Goal: Transaction & Acquisition: Purchase product/service

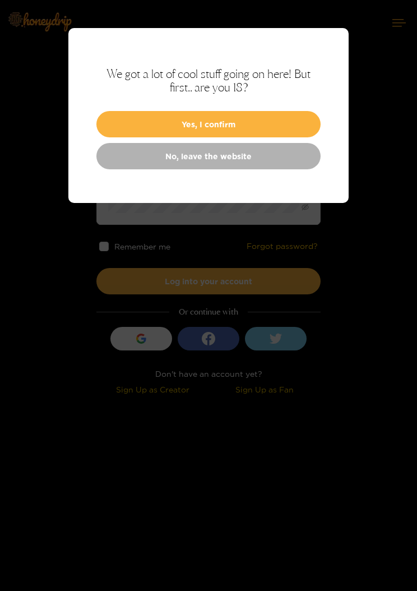
click at [141, 126] on button "Yes, I confirm" at bounding box center [208, 124] width 224 height 26
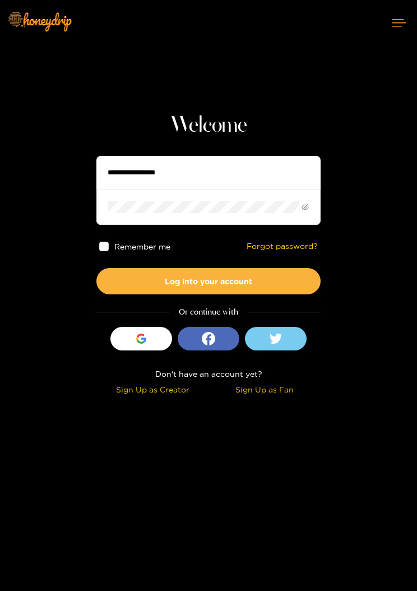
click at [135, 166] on input "text" at bounding box center [208, 173] width 224 height 34
type input "*********"
click at [279, 286] on button "Log into your account" at bounding box center [208, 281] width 224 height 26
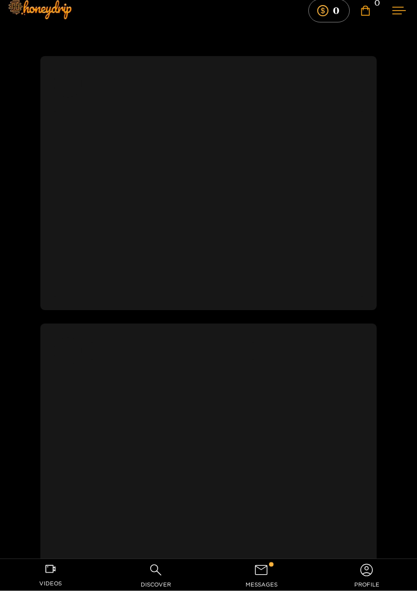
scroll to position [12, 0]
click at [270, 567] on div at bounding box center [271, 564] width 4 height 4
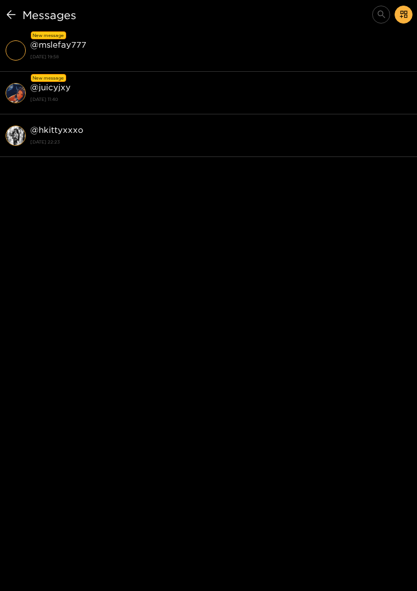
click at [59, 91] on strong "@ juicyjxy" at bounding box center [50, 87] width 40 height 10
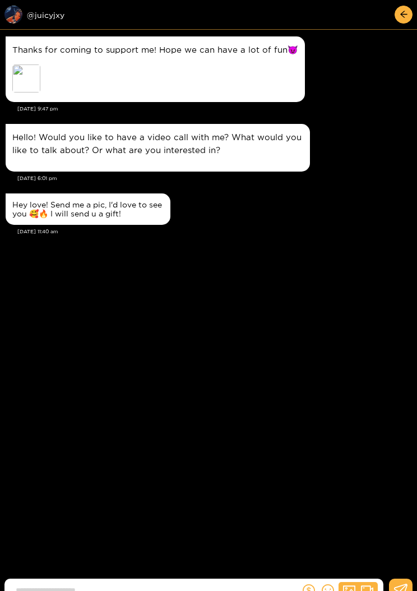
click at [23, 78] on div "Preview" at bounding box center [26, 78] width 28 height 28
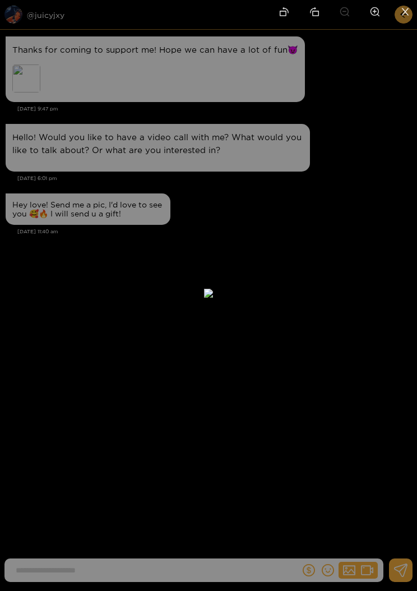
click at [404, 10] on icon "close" at bounding box center [405, 11] width 7 height 7
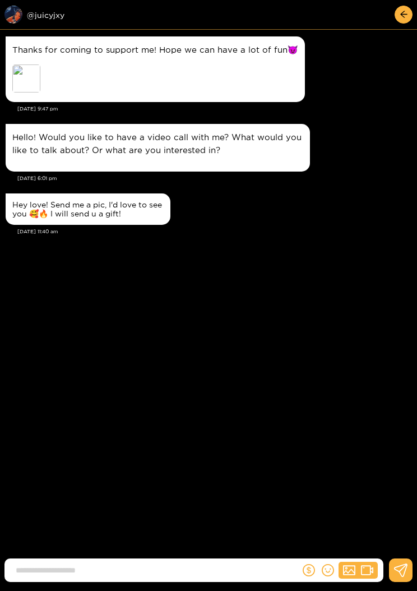
click at [85, 561] on input at bounding box center [155, 570] width 290 height 19
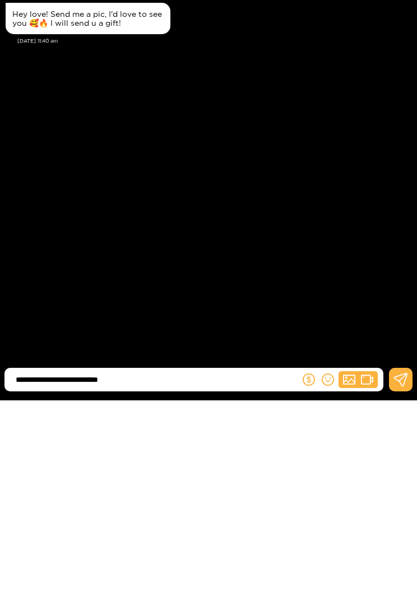
type input "**********"
click at [405, 564] on icon at bounding box center [401, 570] width 14 height 13
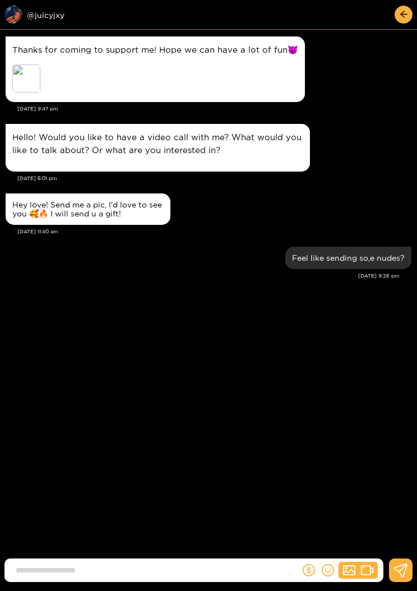
click at [34, 17] on div "Preview @ juicyjxy" at bounding box center [88, 15] width 168 height 18
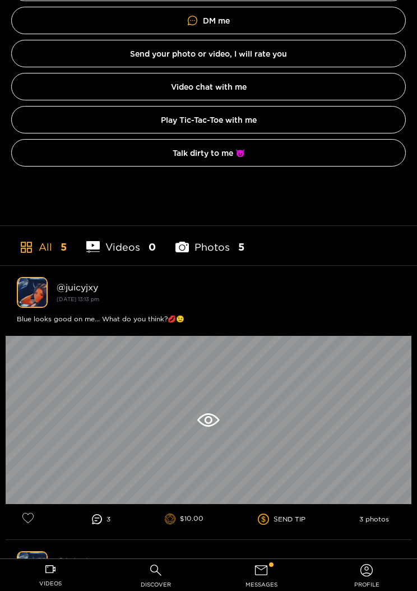
scroll to position [390, 0]
click at [267, 579] on span "messages" at bounding box center [262, 584] width 32 height 13
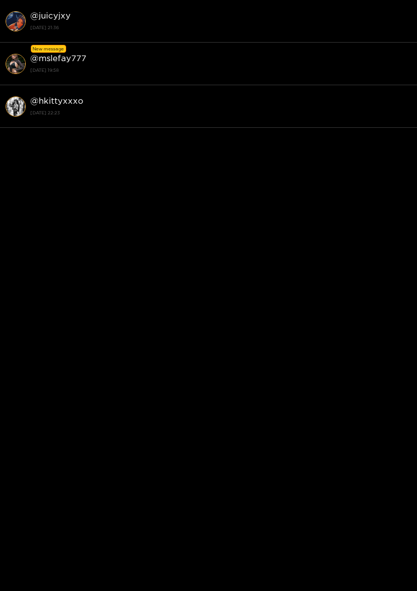
click at [38, 59] on strong "@ mslefay777" at bounding box center [58, 58] width 56 height 10
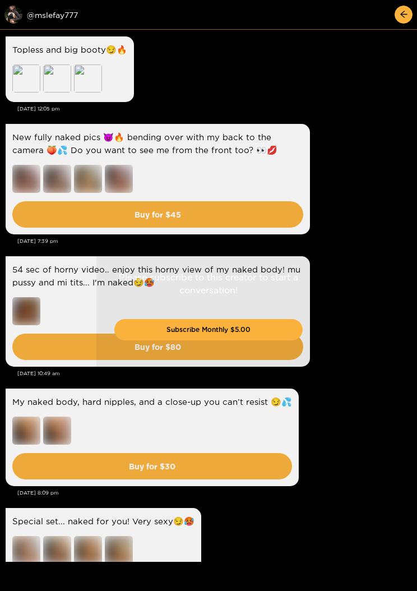
scroll to position [1572, 0]
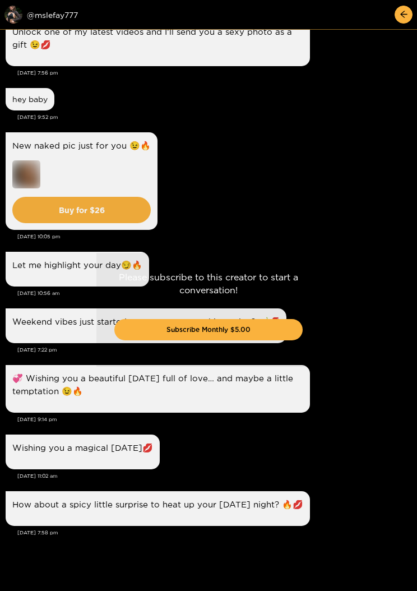
click at [151, 327] on button "Subscribe Monthly $5.00" at bounding box center [208, 329] width 188 height 21
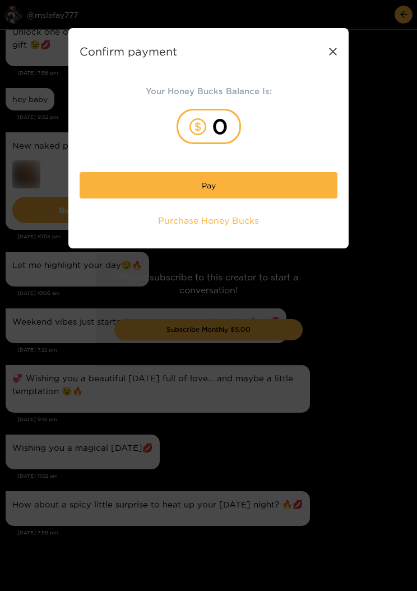
click at [161, 223] on span "Purchase Honey Bucks" at bounding box center [208, 220] width 101 height 13
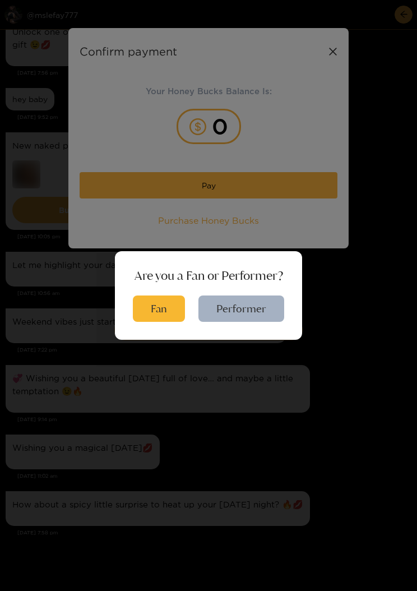
click at [146, 316] on button "Fan" at bounding box center [159, 309] width 52 height 26
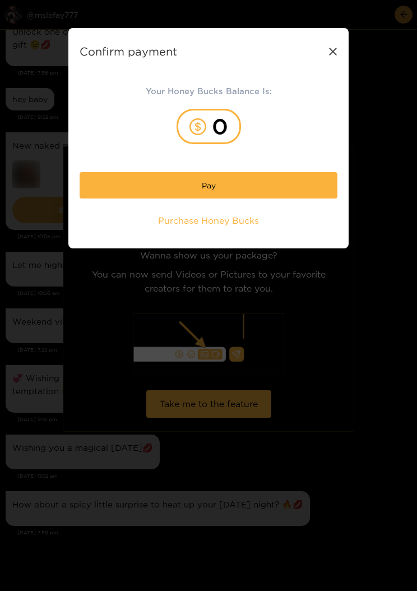
click at [184, 224] on span "Purchase Honey Bucks" at bounding box center [208, 220] width 101 height 13
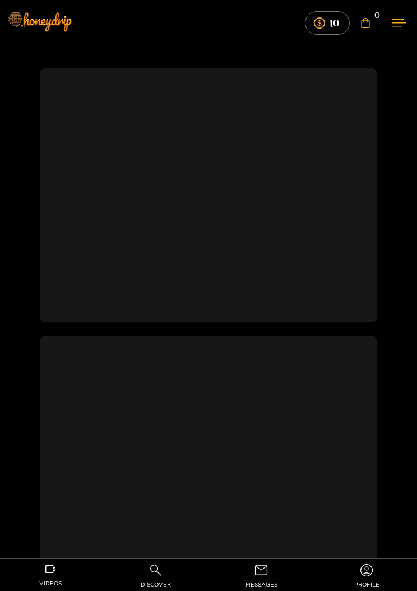
click at [265, 563] on icon at bounding box center [261, 570] width 16 height 16
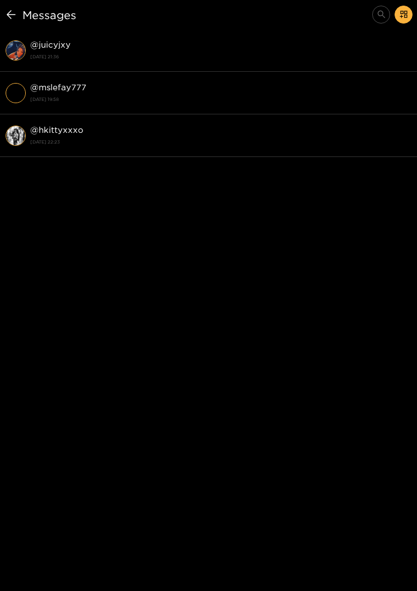
click at [47, 89] on strong "@ mslefay777" at bounding box center [58, 87] width 56 height 10
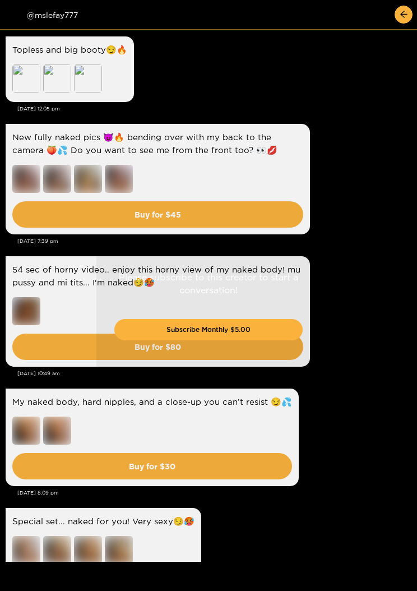
scroll to position [1572, 0]
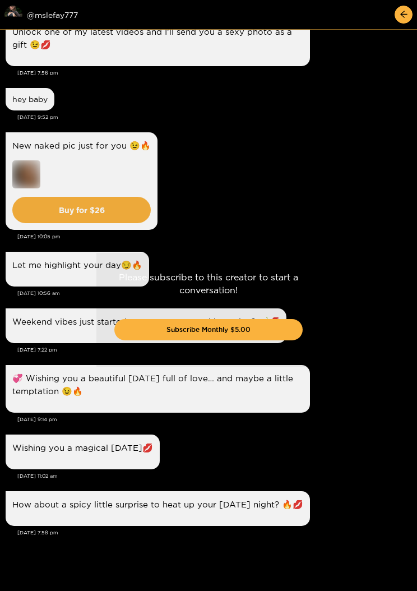
click at [273, 325] on button "Subscribe Monthly $5.00" at bounding box center [208, 329] width 188 height 21
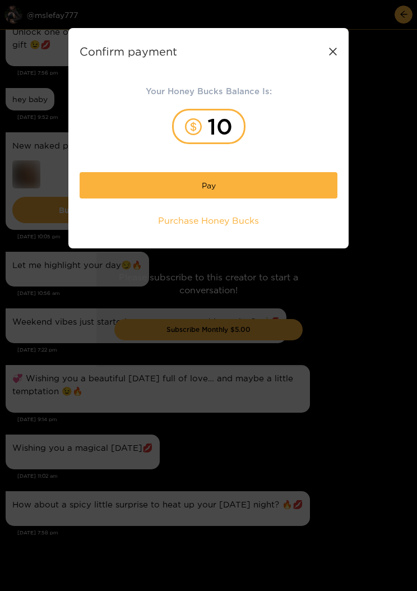
click at [288, 190] on button "Pay" at bounding box center [209, 185] width 258 height 26
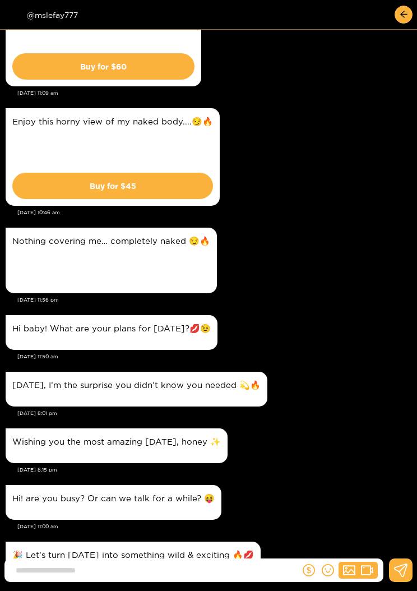
scroll to position [2375, 0]
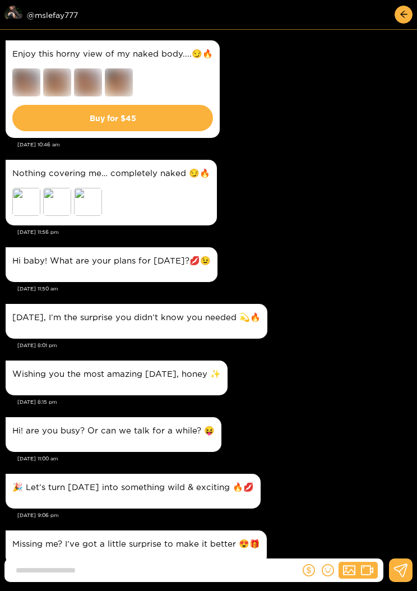
click at [62, 190] on div "Preview" at bounding box center [57, 202] width 28 height 28
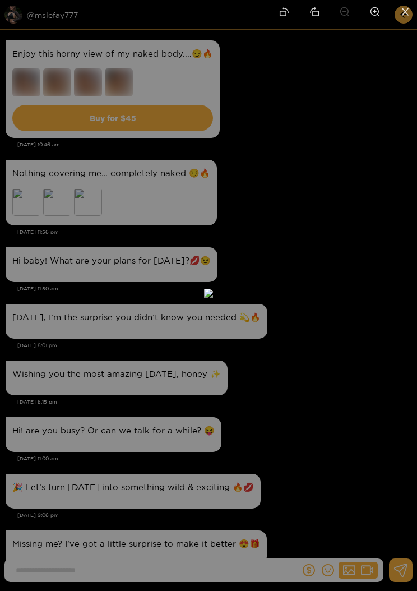
click at [406, 255] on div at bounding box center [208, 295] width 417 height 591
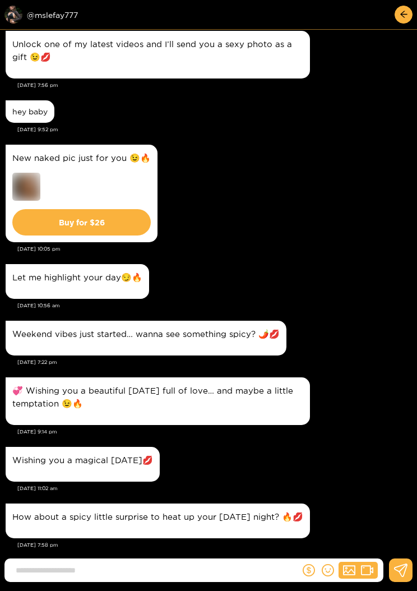
scroll to position [3347, 0]
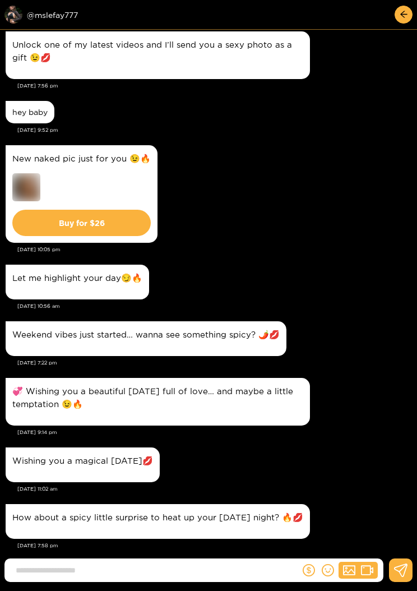
click at [50, 561] on input at bounding box center [155, 570] width 290 height 19
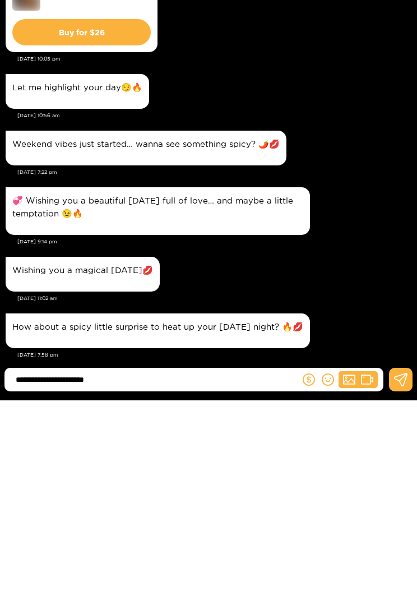
type input "**********"
click at [396, 558] on button at bounding box center [401, 570] width 24 height 24
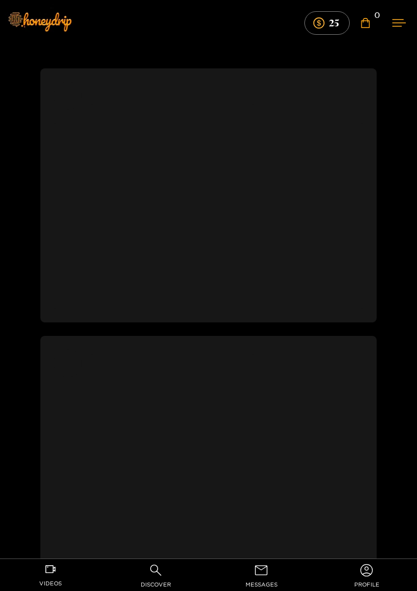
click at [265, 558] on nav "videos discover messages profile" at bounding box center [208, 574] width 417 height 33
click at [262, 579] on span "messages" at bounding box center [262, 584] width 32 height 13
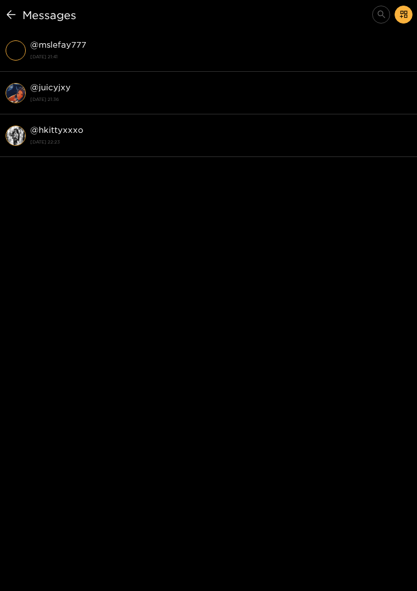
click at [68, 53] on strong "25 August 2025 21:41" at bounding box center [220, 57] width 381 height 10
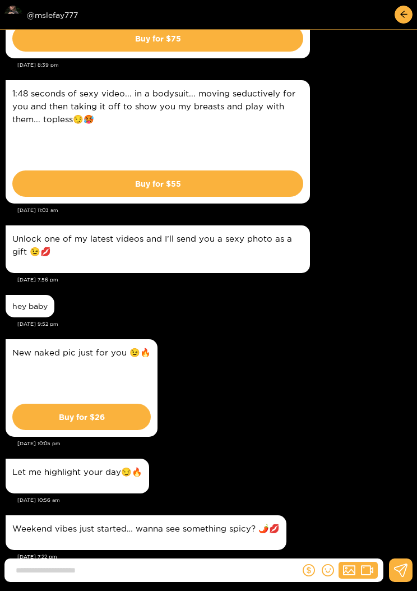
scroll to position [6711, 0]
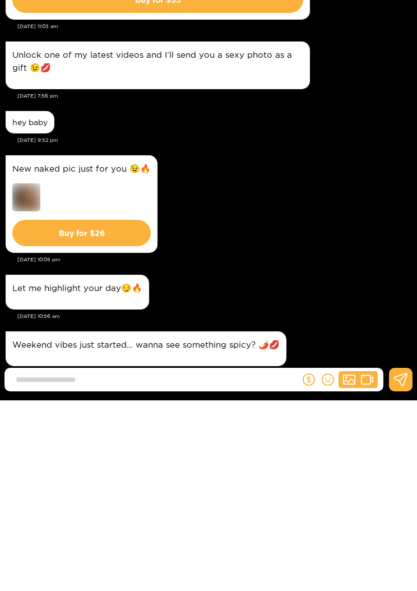
click at [50, 410] on button "Buy for $ 26" at bounding box center [81, 423] width 139 height 26
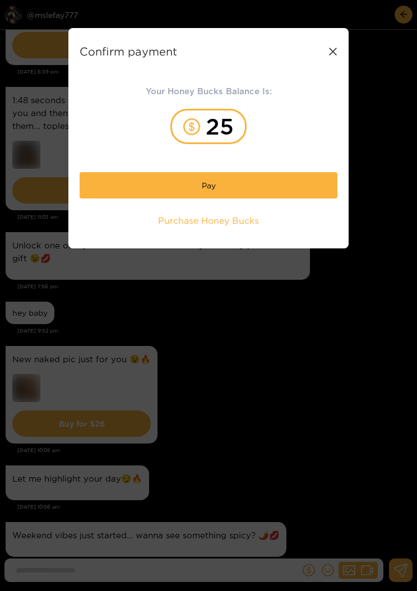
click at [167, 218] on span "Purchase Honey Bucks" at bounding box center [208, 220] width 101 height 13
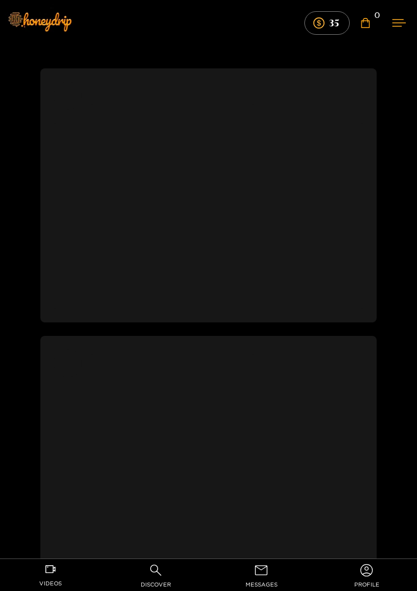
click at [265, 576] on icon at bounding box center [261, 570] width 16 height 16
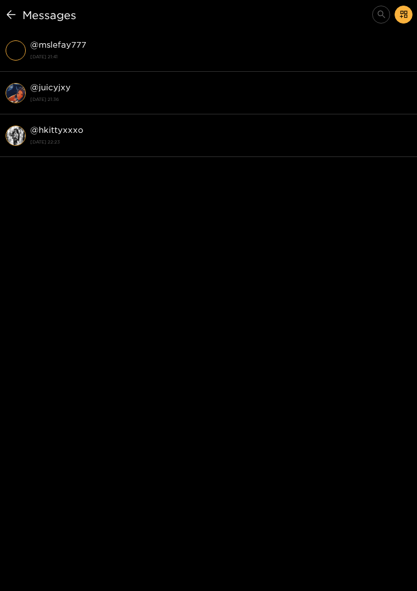
click at [50, 51] on div "@ mslefay777 [DATE] 21:41" at bounding box center [220, 50] width 381 height 25
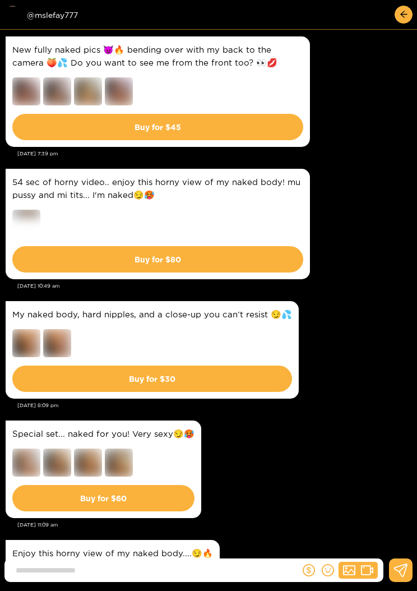
scroll to position [1529, 0]
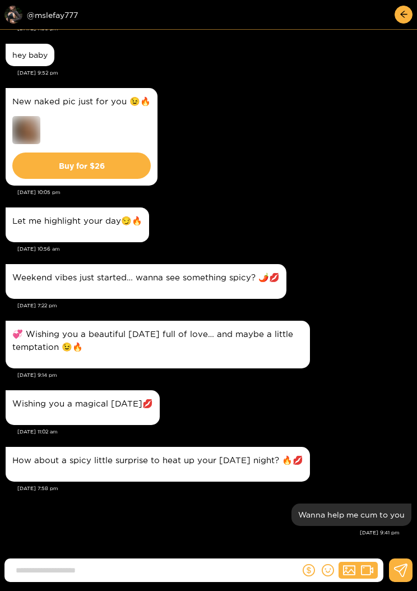
click at [42, 169] on button "Buy for $ 26" at bounding box center [81, 166] width 139 height 26
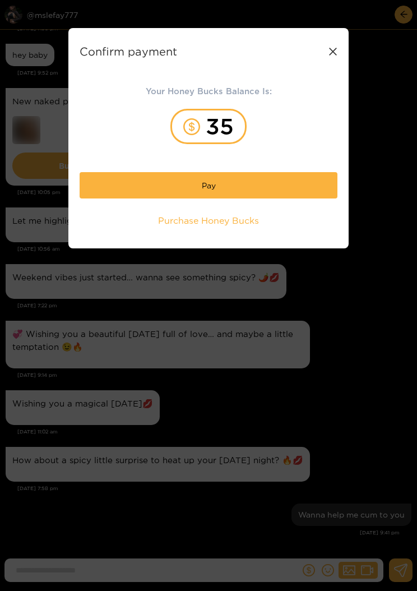
click at [138, 193] on button "Pay" at bounding box center [209, 185] width 258 height 26
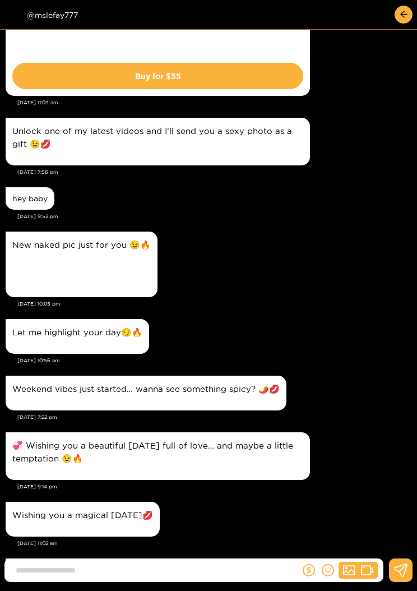
scroll to position [1378, 0]
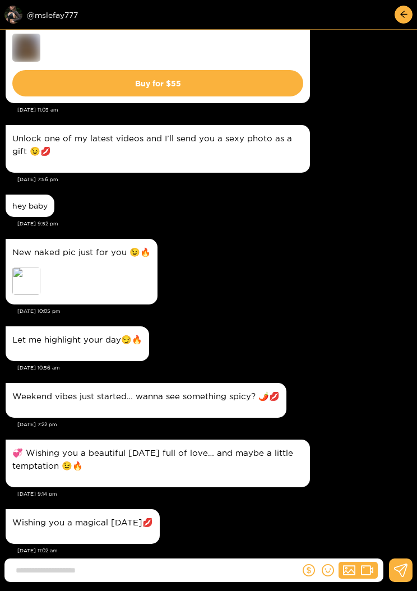
click at [20, 279] on div "Preview" at bounding box center [26, 281] width 28 height 28
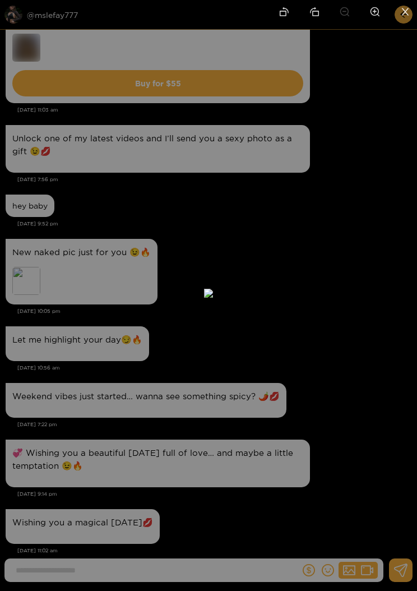
click at [407, 256] on div at bounding box center [208, 295] width 417 height 591
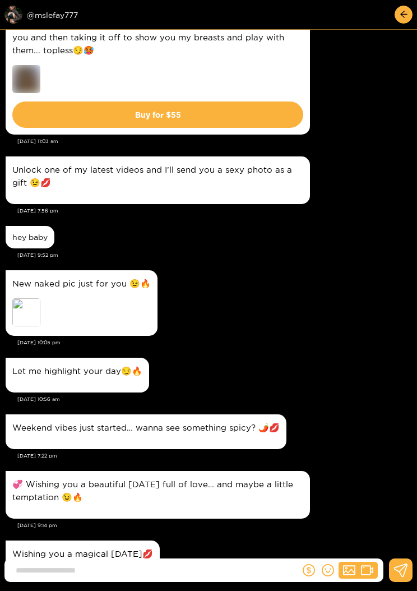
scroll to position [1360, 0]
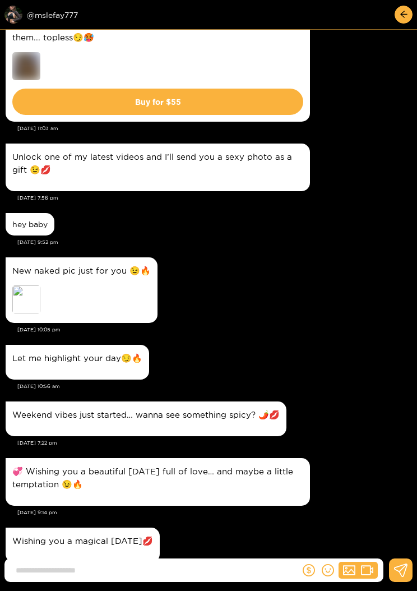
click at [21, 297] on div "Preview" at bounding box center [26, 299] width 28 height 28
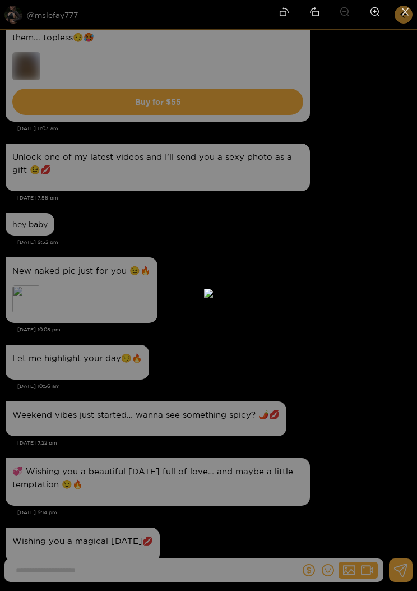
click at [401, 258] on div at bounding box center [208, 295] width 417 height 591
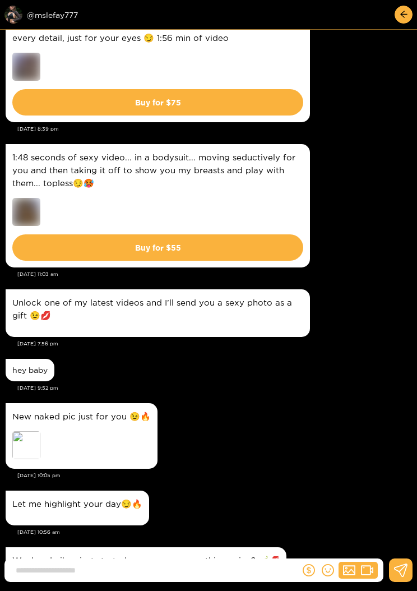
scroll to position [1209, 0]
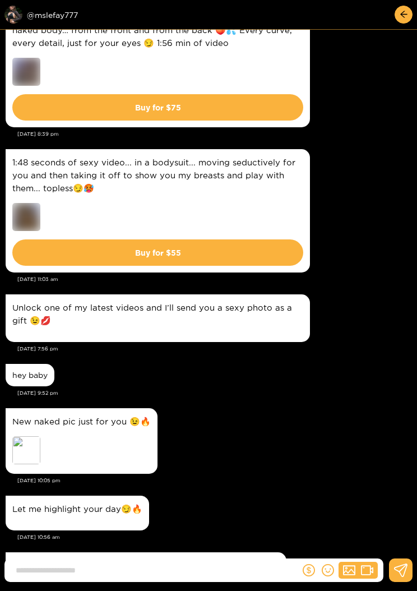
click at [57, 246] on button "Buy for $ 55" at bounding box center [157, 252] width 291 height 26
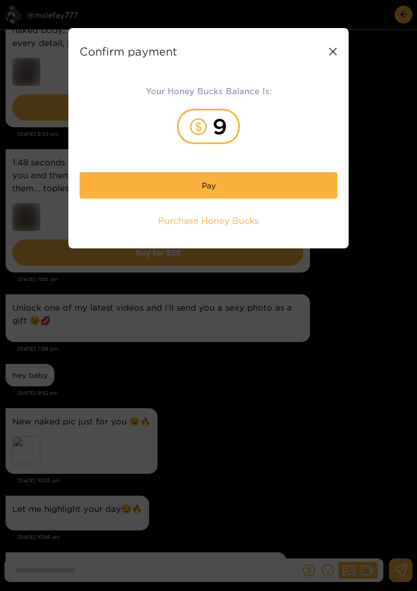
click at [341, 360] on div "Confirm payment Your Honey Bucks Balance Is: 9 Pay Purchase Honey Bucks" at bounding box center [208, 295] width 417 height 591
click at [297, 389] on div "Confirm payment Your Honey Bucks Balance Is: 9 Pay Purchase Honey Bucks" at bounding box center [208, 295] width 417 height 591
click at [323, 40] on div "Confirm payment Your Honey Bucks Balance Is: 9 Pay Purchase Honey Bucks" at bounding box center [208, 138] width 280 height 220
click at [330, 49] on icon at bounding box center [333, 51] width 9 height 9
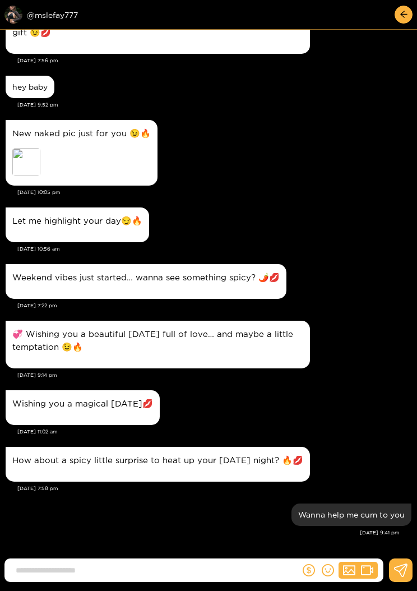
scroll to position [1497, 0]
click at [243, 574] on input at bounding box center [155, 570] width 290 height 19
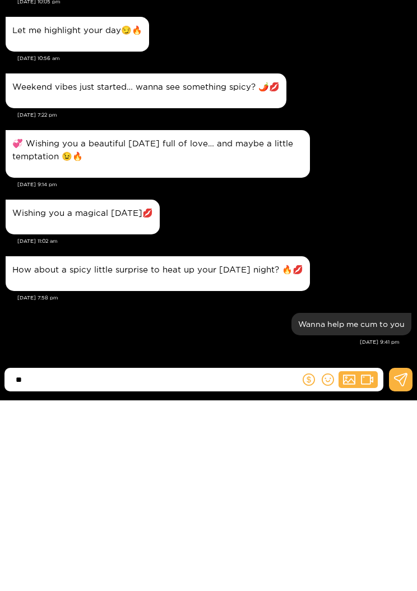
type input "**"
click at [408, 564] on icon at bounding box center [401, 570] width 14 height 13
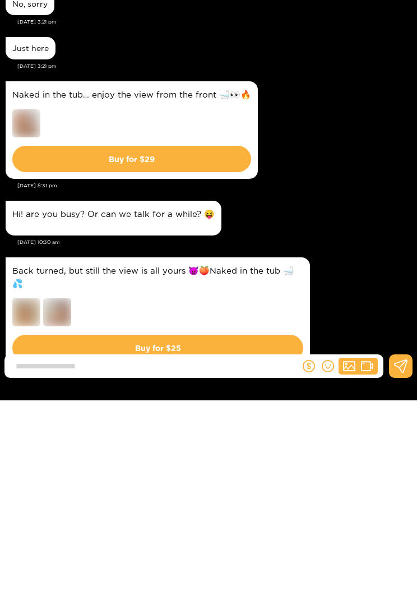
scroll to position [1673, 0]
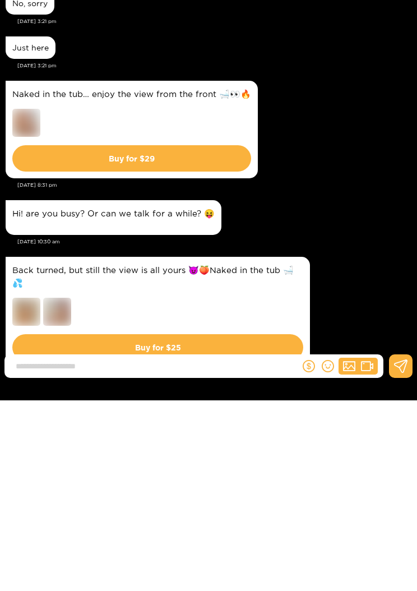
click at [78, 336] on button "Buy for $ 29" at bounding box center [131, 349] width 239 height 26
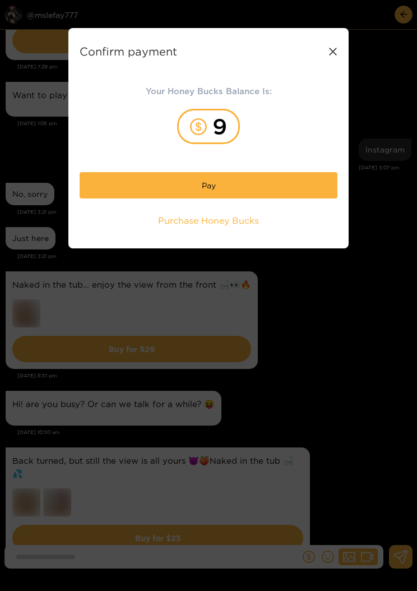
click at [168, 220] on span "Purchase Honey Bucks" at bounding box center [208, 220] width 101 height 13
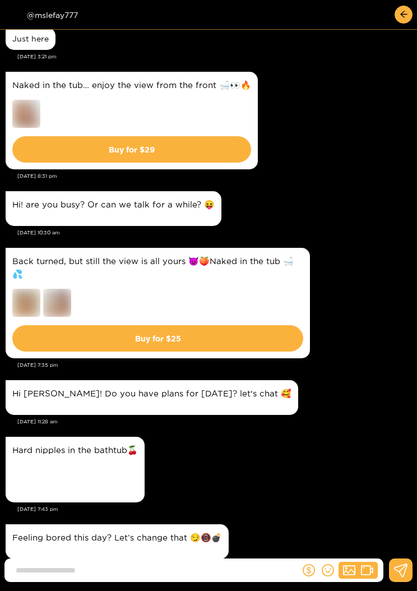
scroll to position [7, 0]
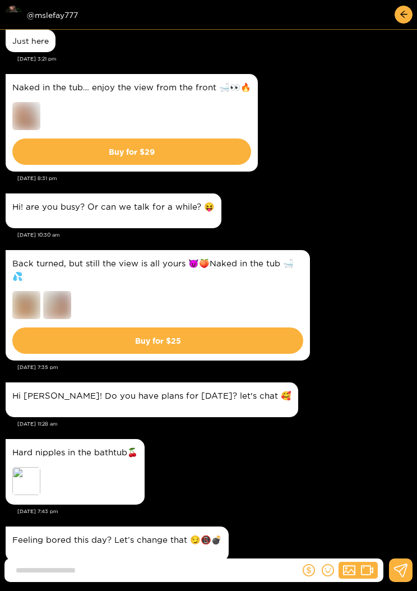
click at [67, 156] on button "Buy for $ 29" at bounding box center [131, 152] width 239 height 26
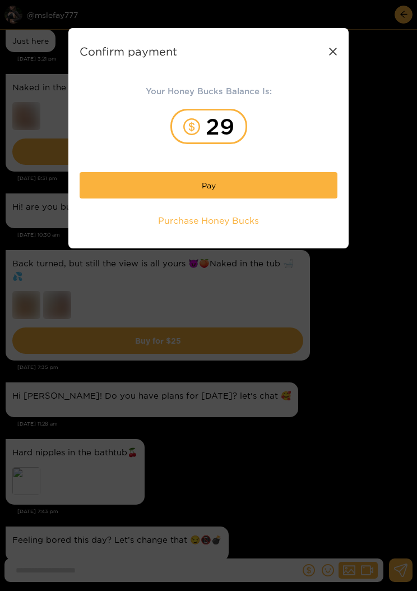
click at [128, 185] on button "Pay" at bounding box center [209, 185] width 258 height 26
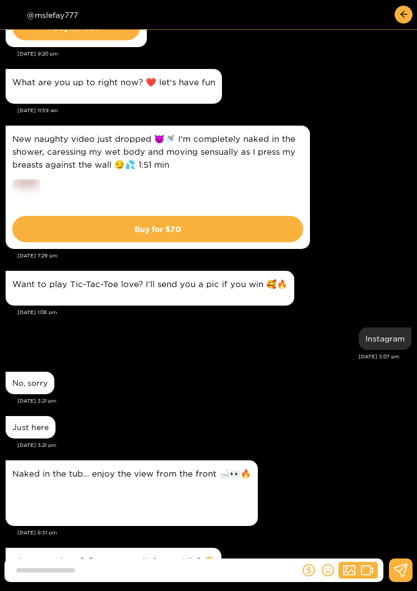
scroll to position [1502, 0]
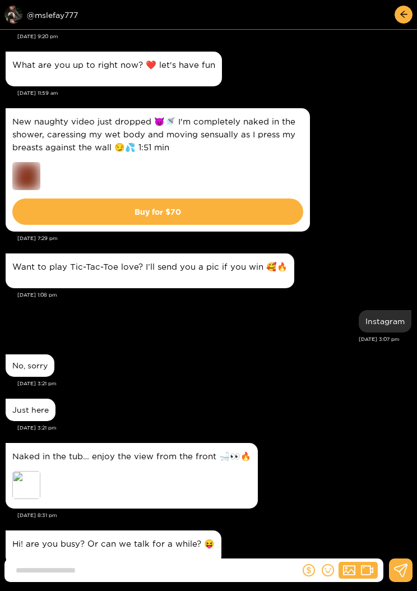
click at [30, 476] on div "Preview" at bounding box center [26, 485] width 28 height 28
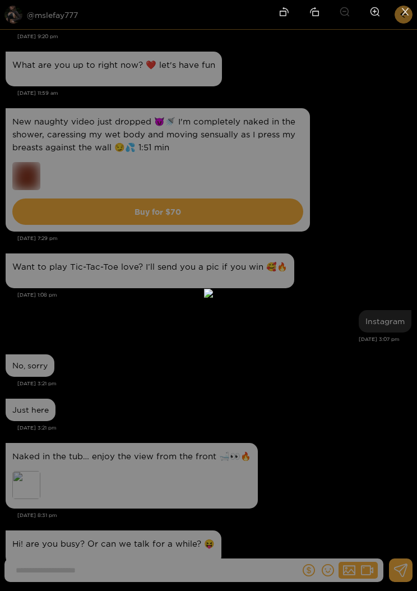
click at [394, 263] on div at bounding box center [208, 295] width 417 height 591
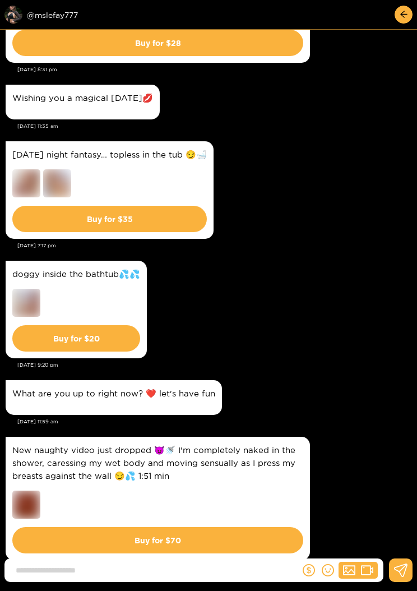
scroll to position [1172, 0]
